Goal: Find specific page/section: Find specific page/section

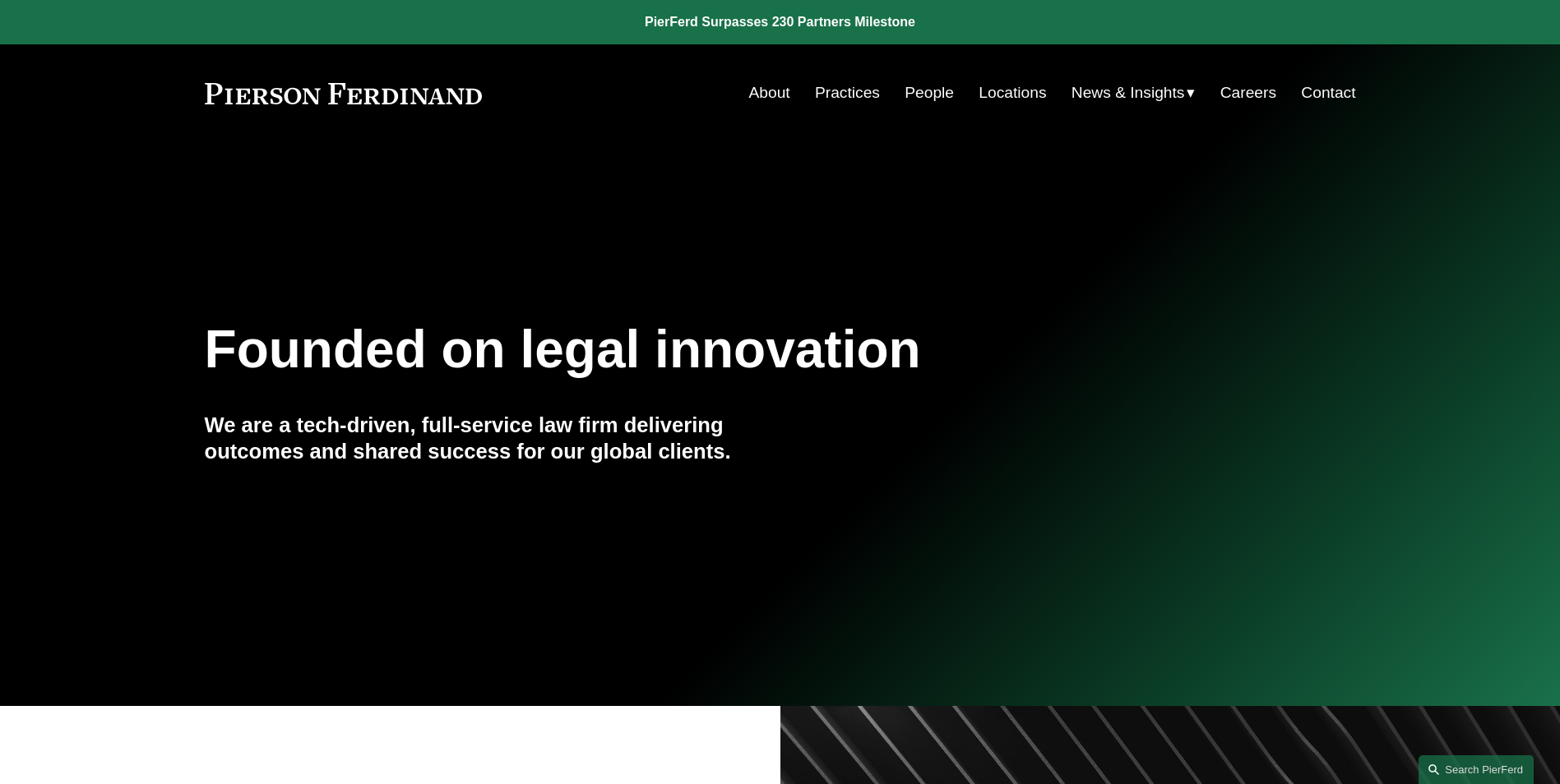
click at [911, 90] on link "People" at bounding box center [930, 93] width 50 height 32
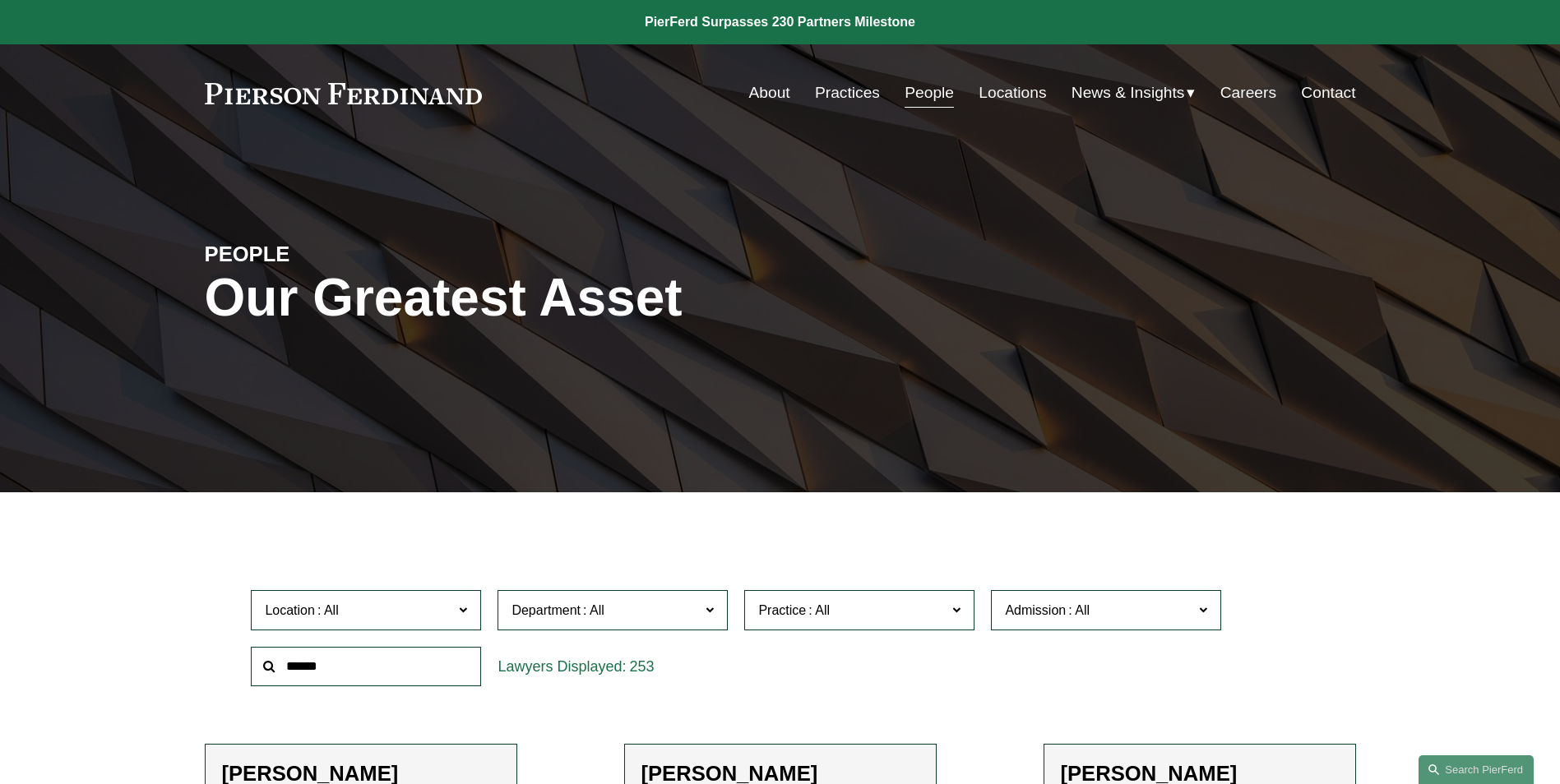
click at [390, 666] on input "text" at bounding box center [365, 667] width 231 height 40
type input "*****"
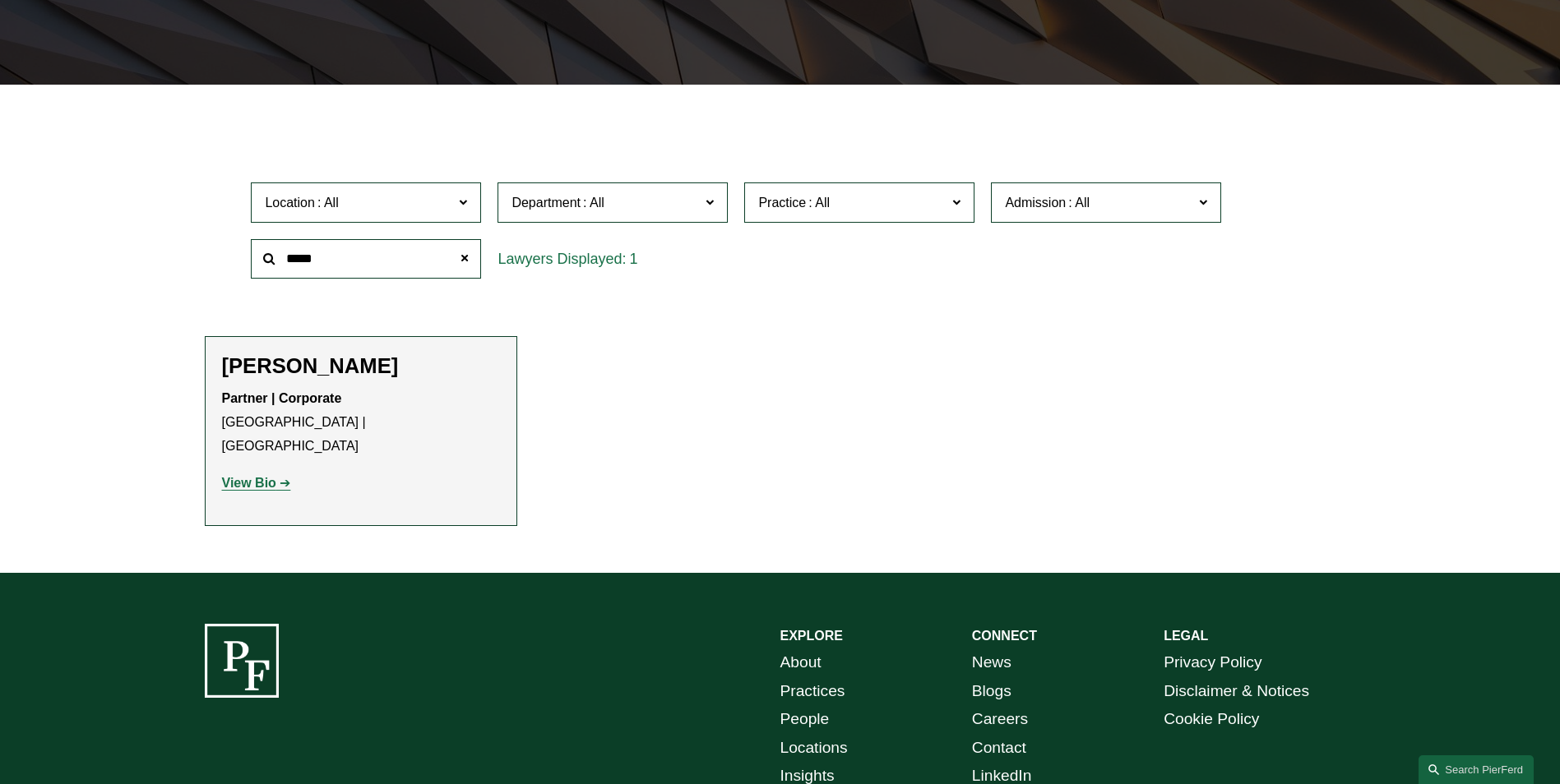
scroll to position [411, 0]
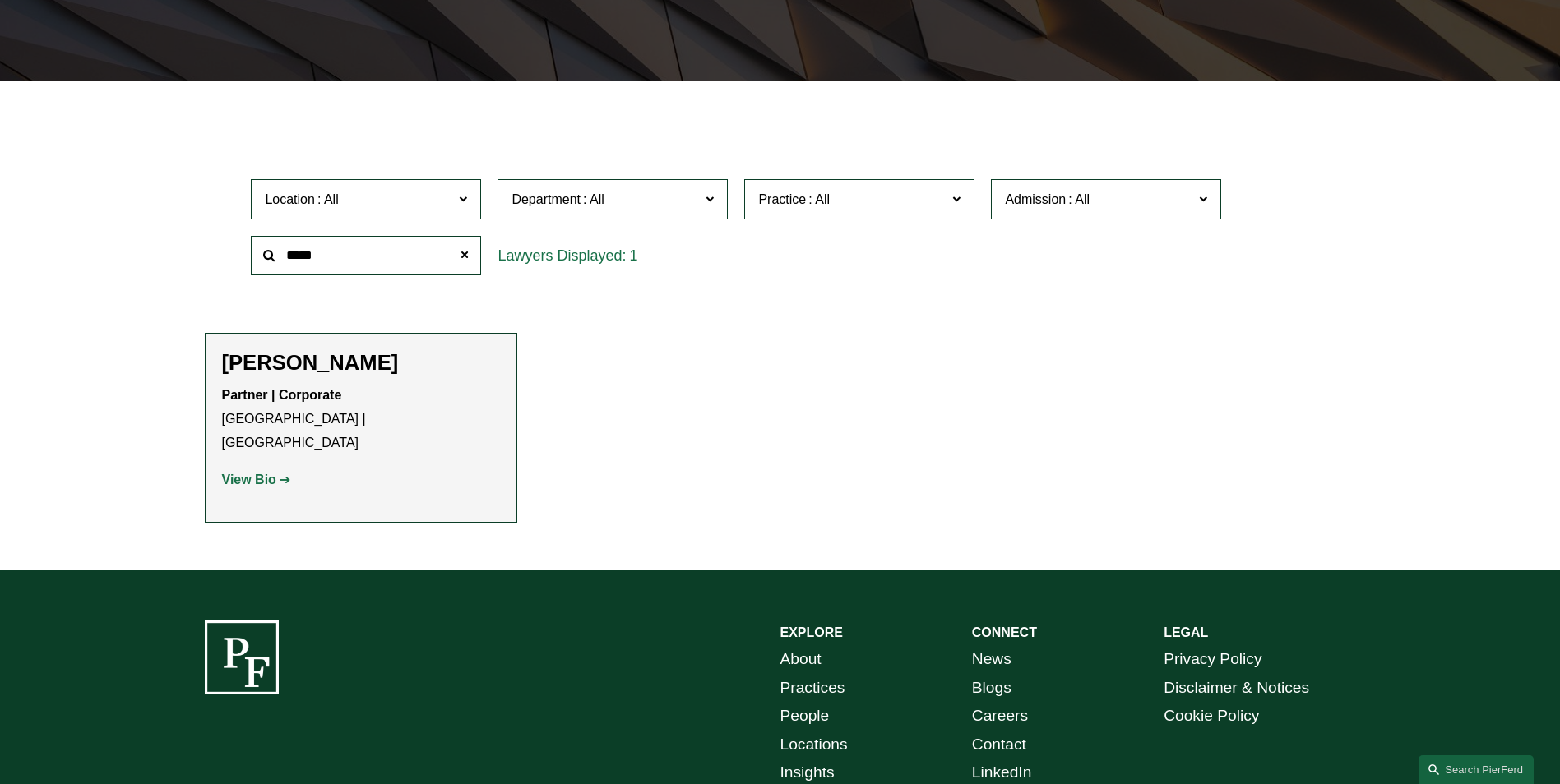
click at [257, 468] on p "View Bio" at bounding box center [361, 480] width 278 height 24
click at [256, 472] on strong "View Bio" at bounding box center [249, 479] width 55 height 14
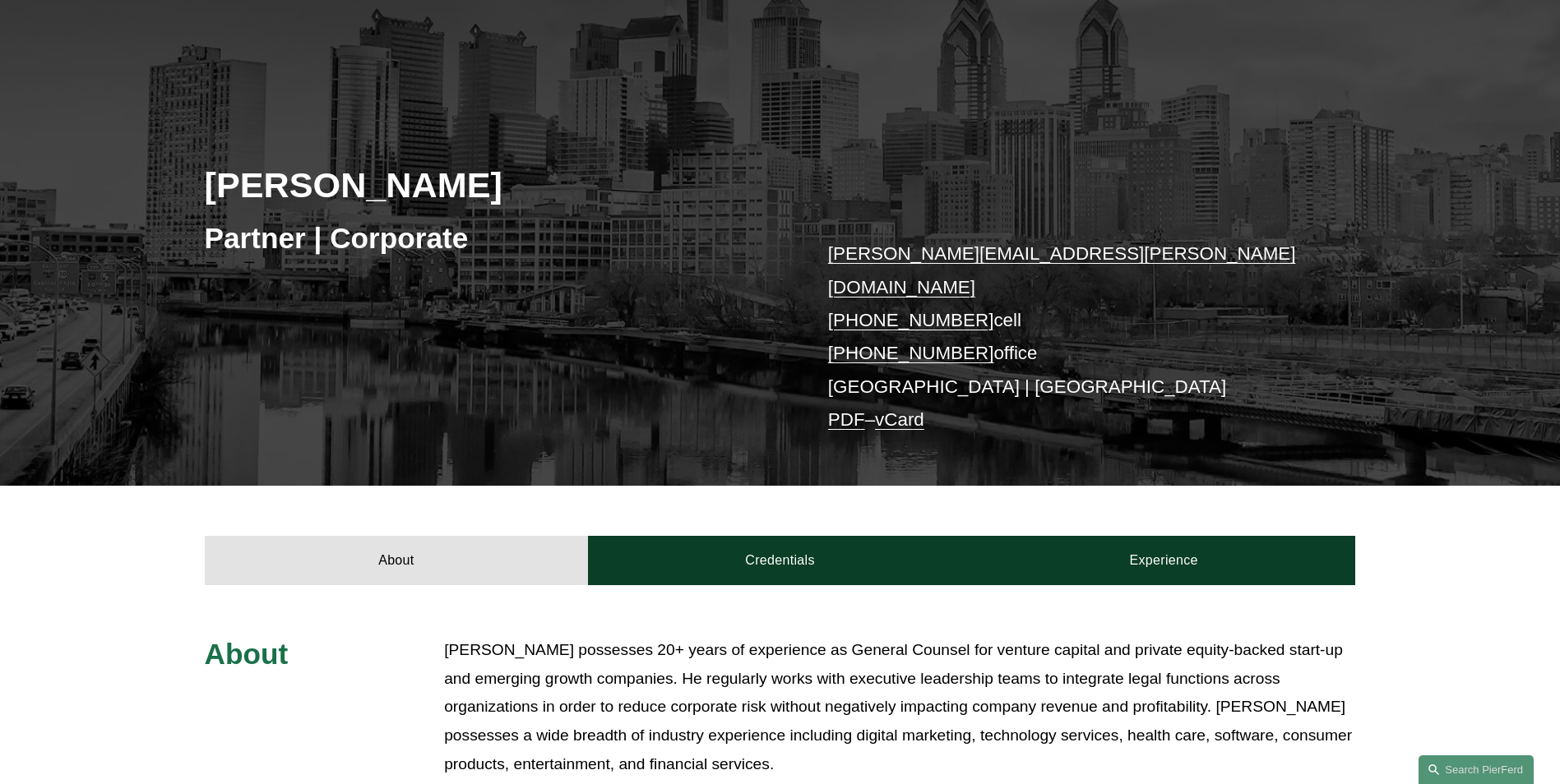
scroll to position [329, 0]
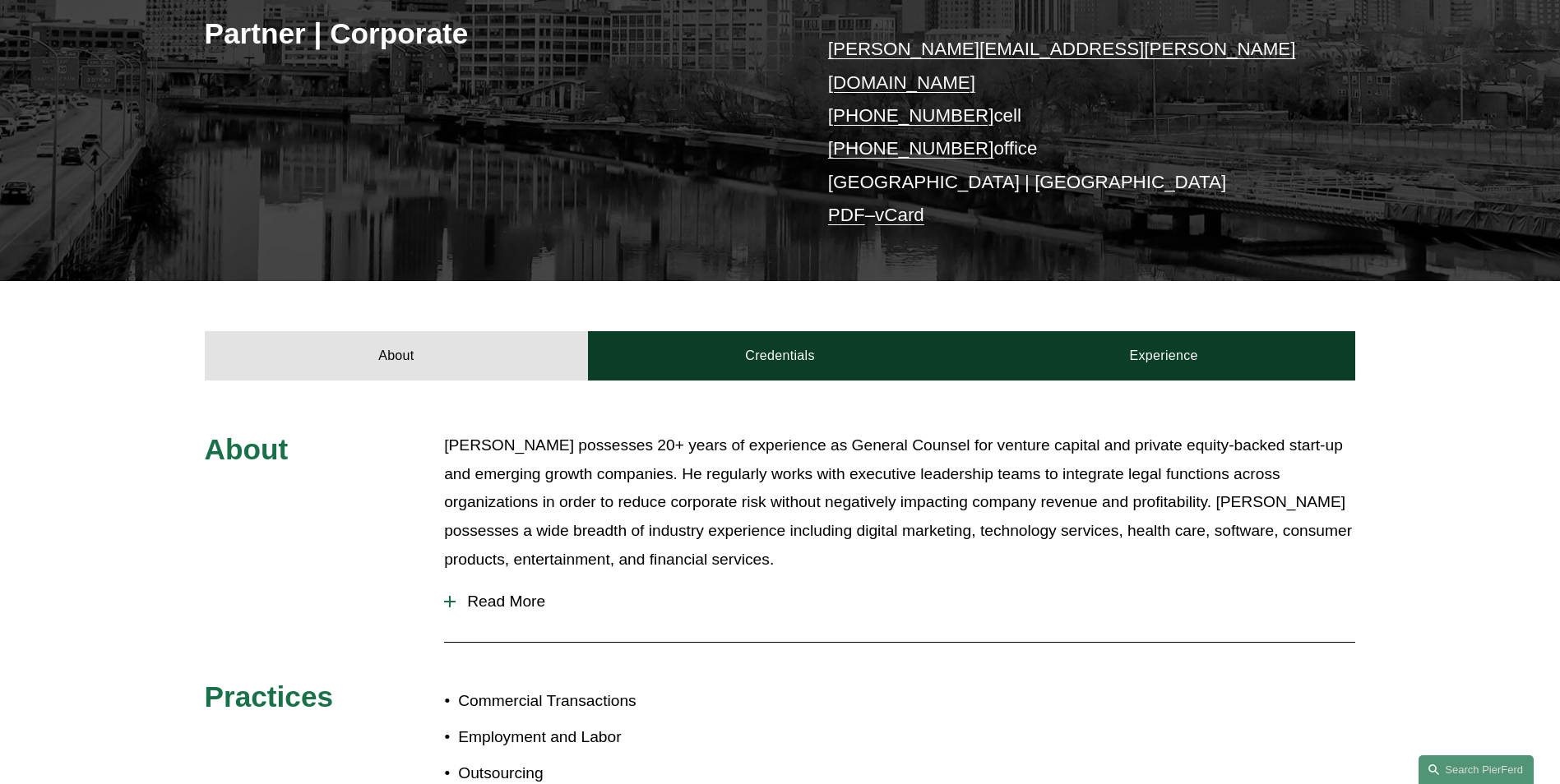
click at [448, 596] on div at bounding box center [450, 601] width 11 height 11
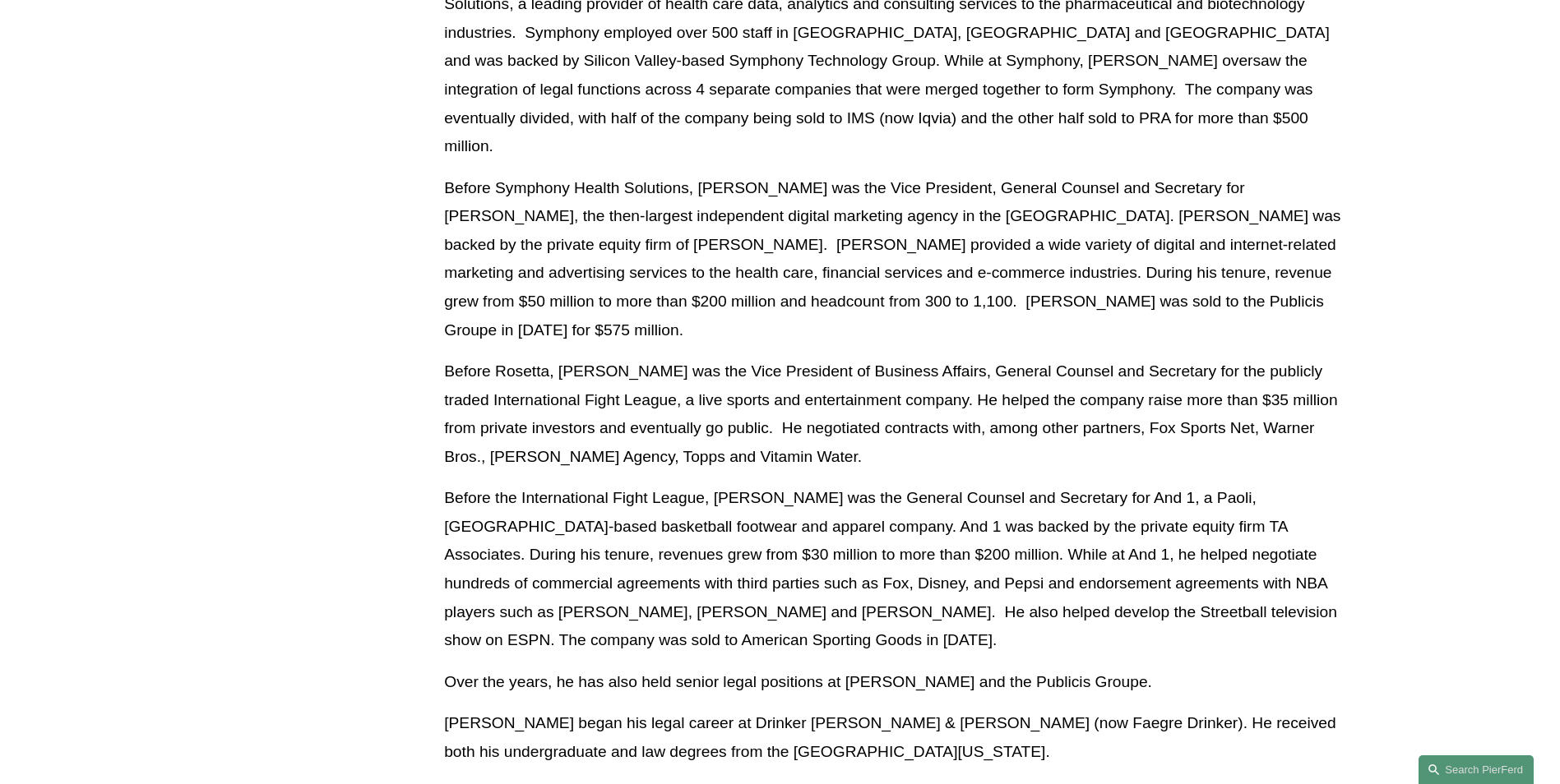
scroll to position [1562, 0]
